Goal: Information Seeking & Learning: Learn about a topic

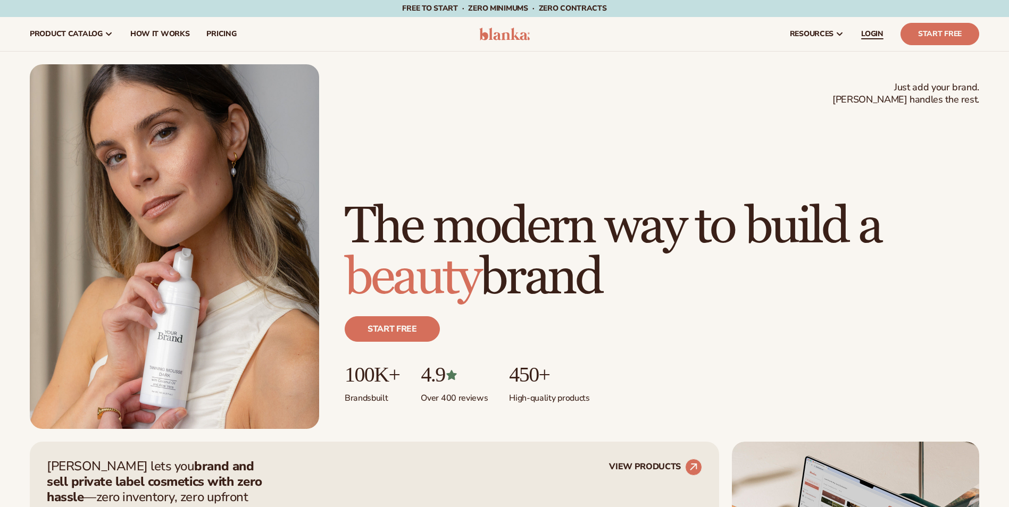
click at [873, 24] on link "LOGIN" at bounding box center [872, 34] width 39 height 34
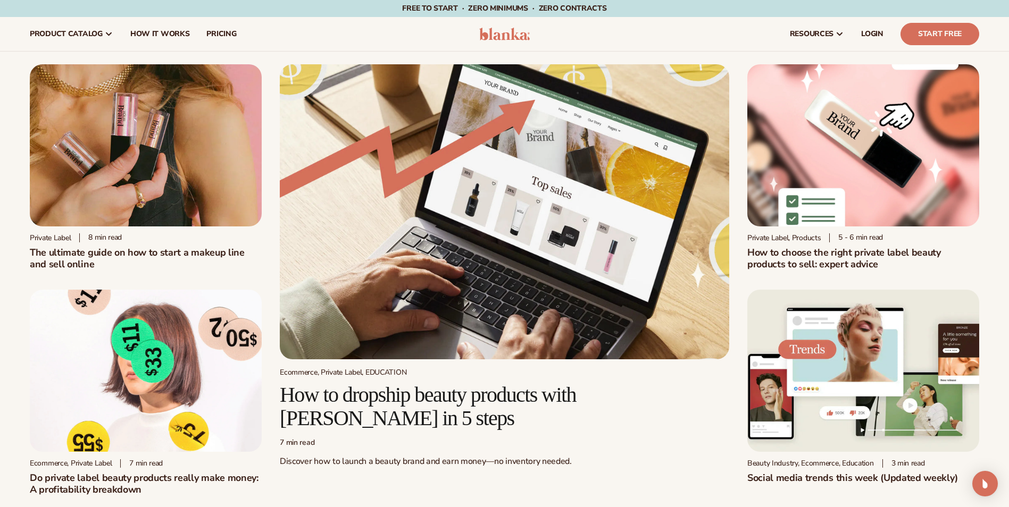
click at [181, 170] on img at bounding box center [146, 145] width 232 height 162
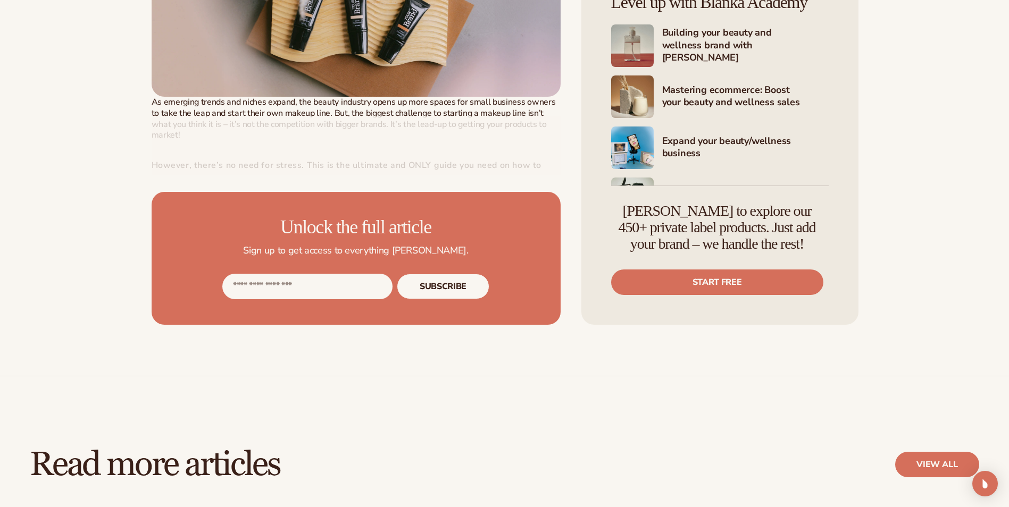
scroll to position [532, 0]
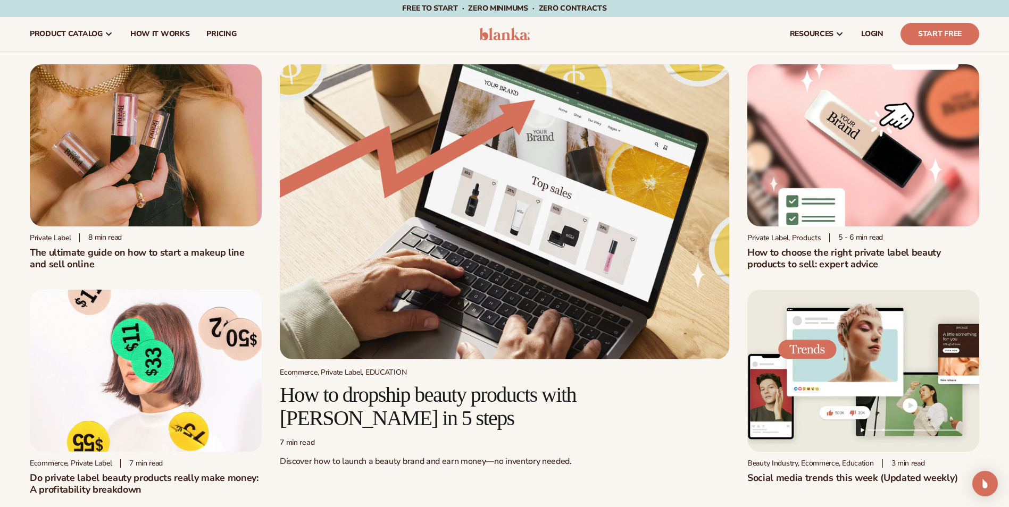
click at [393, 197] on img at bounding box center [504, 211] width 449 height 295
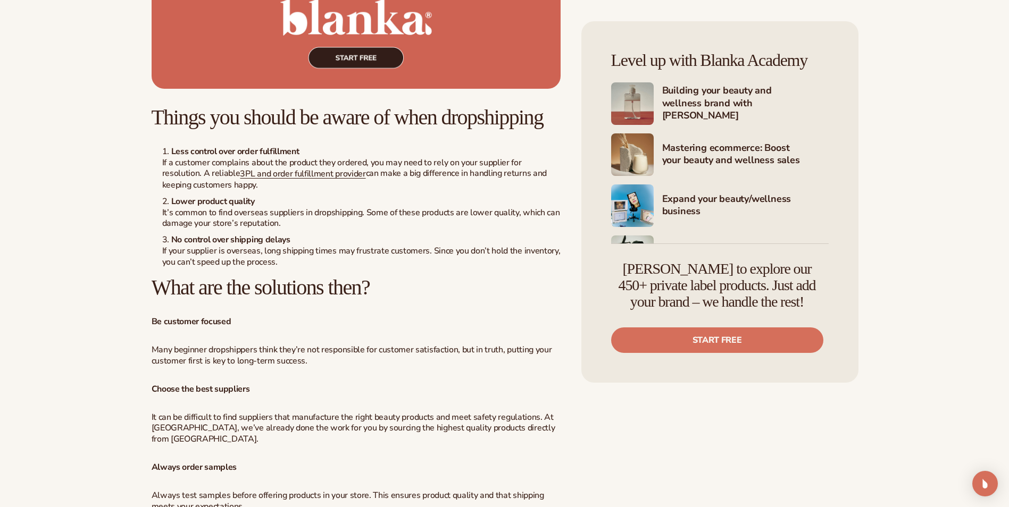
scroll to position [1862, 0]
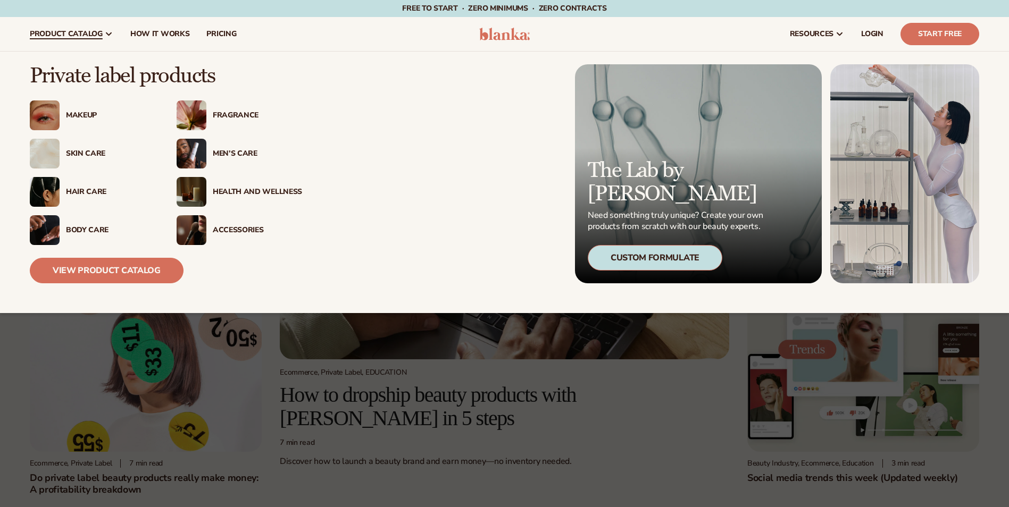
scroll to position [2, 0]
